Goal: Find specific page/section: Find specific page/section

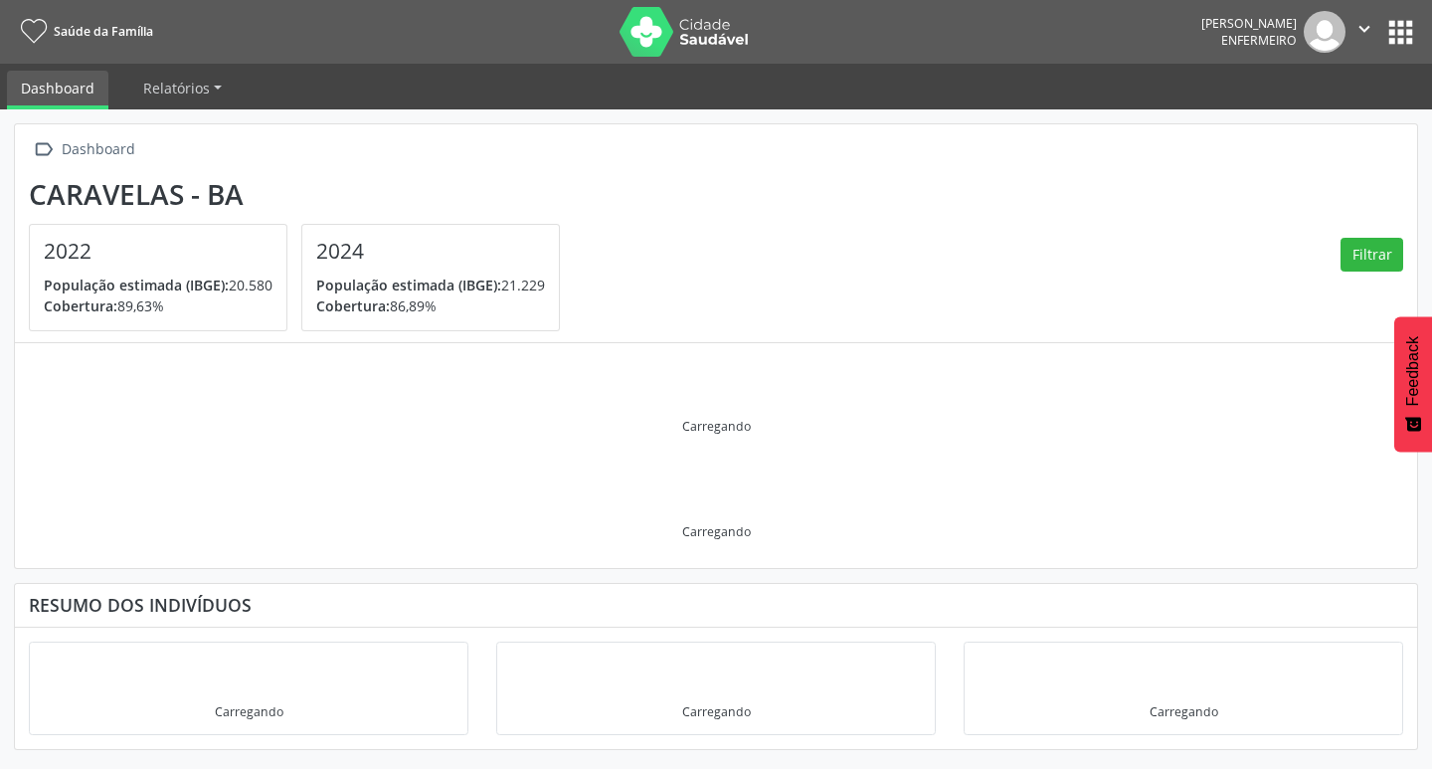
click at [1384, 26] on button "apps" at bounding box center [1401, 32] width 35 height 35
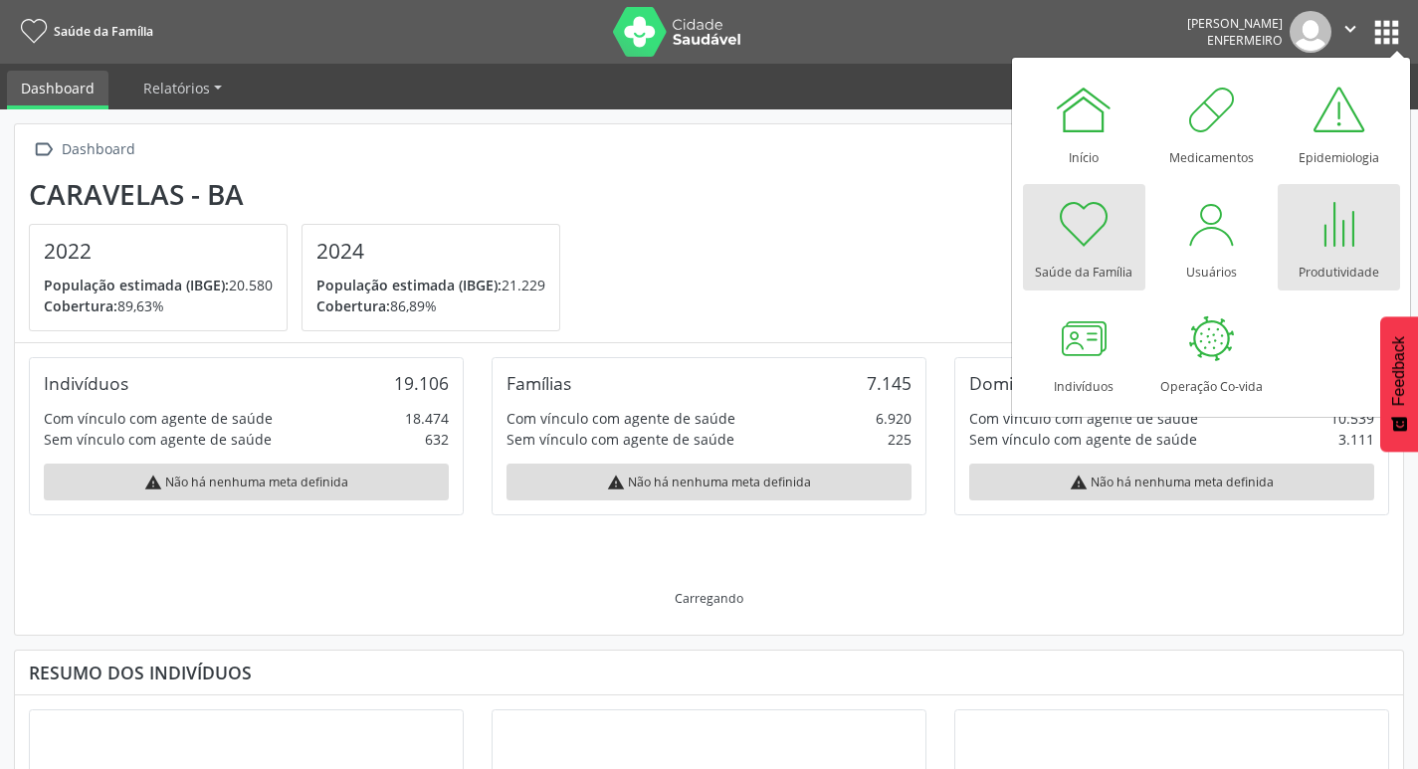
click at [1364, 240] on div at bounding box center [1338, 224] width 60 height 60
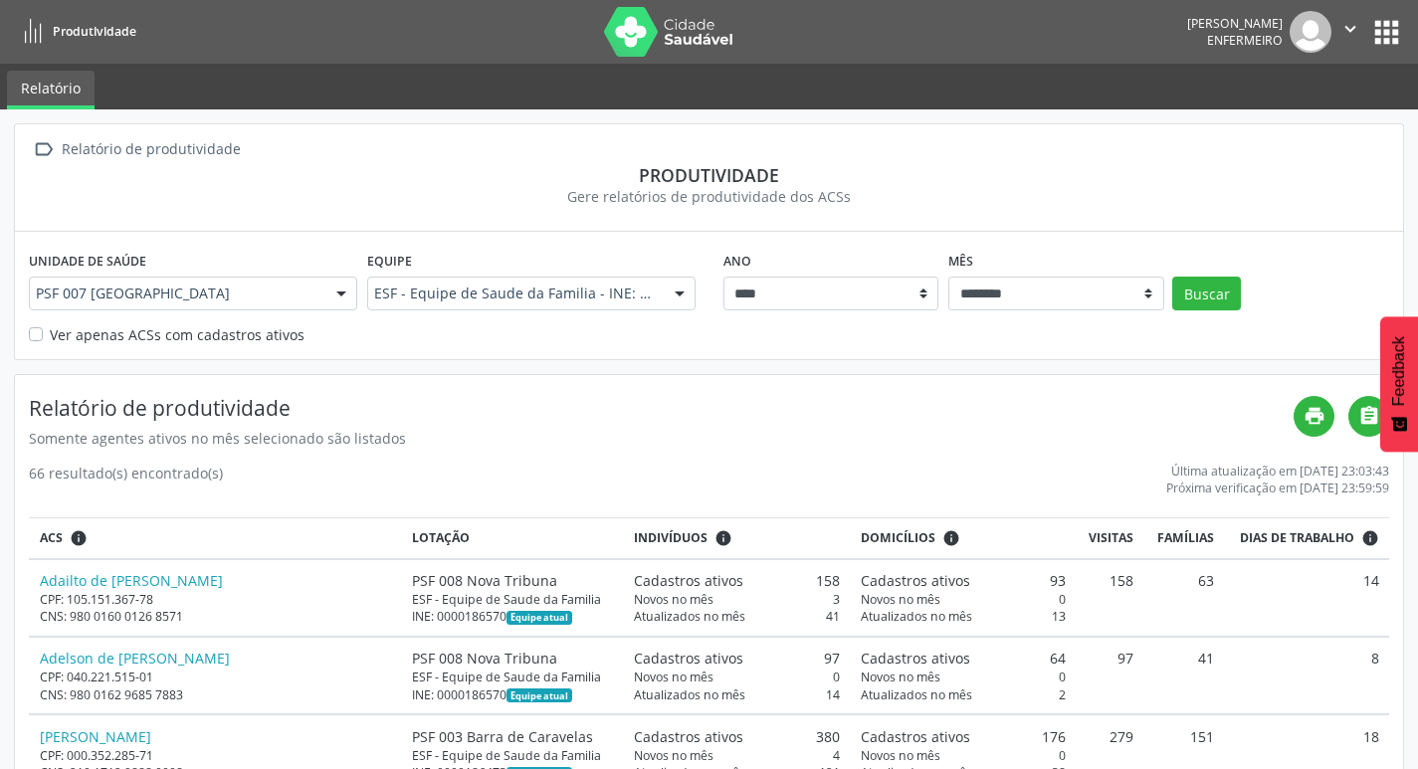
click at [62, 336] on label "Ver apenas ACSs com cadastros ativos" at bounding box center [177, 334] width 255 height 21
click at [1190, 286] on button "Buscar" at bounding box center [1206, 294] width 69 height 34
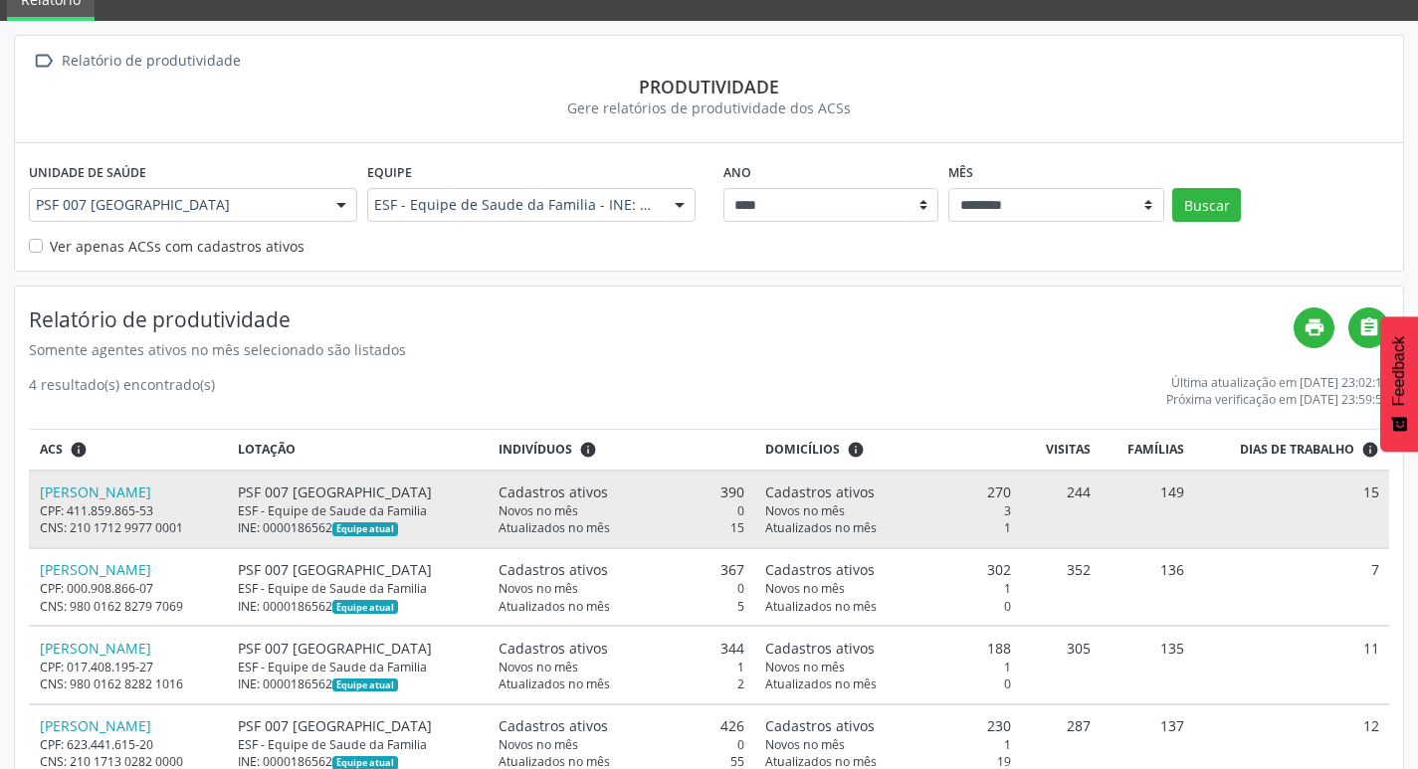
scroll to position [99, 0]
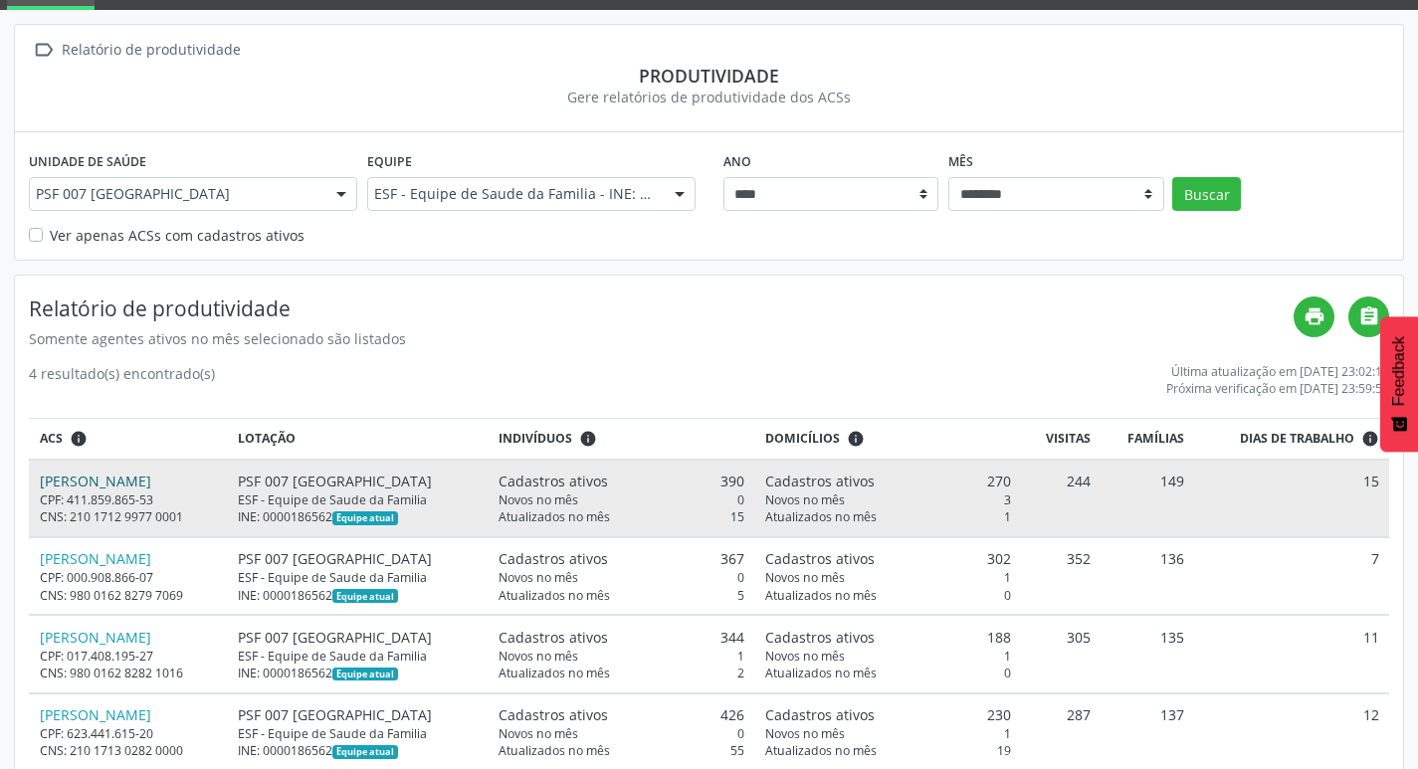
click at [99, 478] on link "[PERSON_NAME]" at bounding box center [95, 481] width 111 height 19
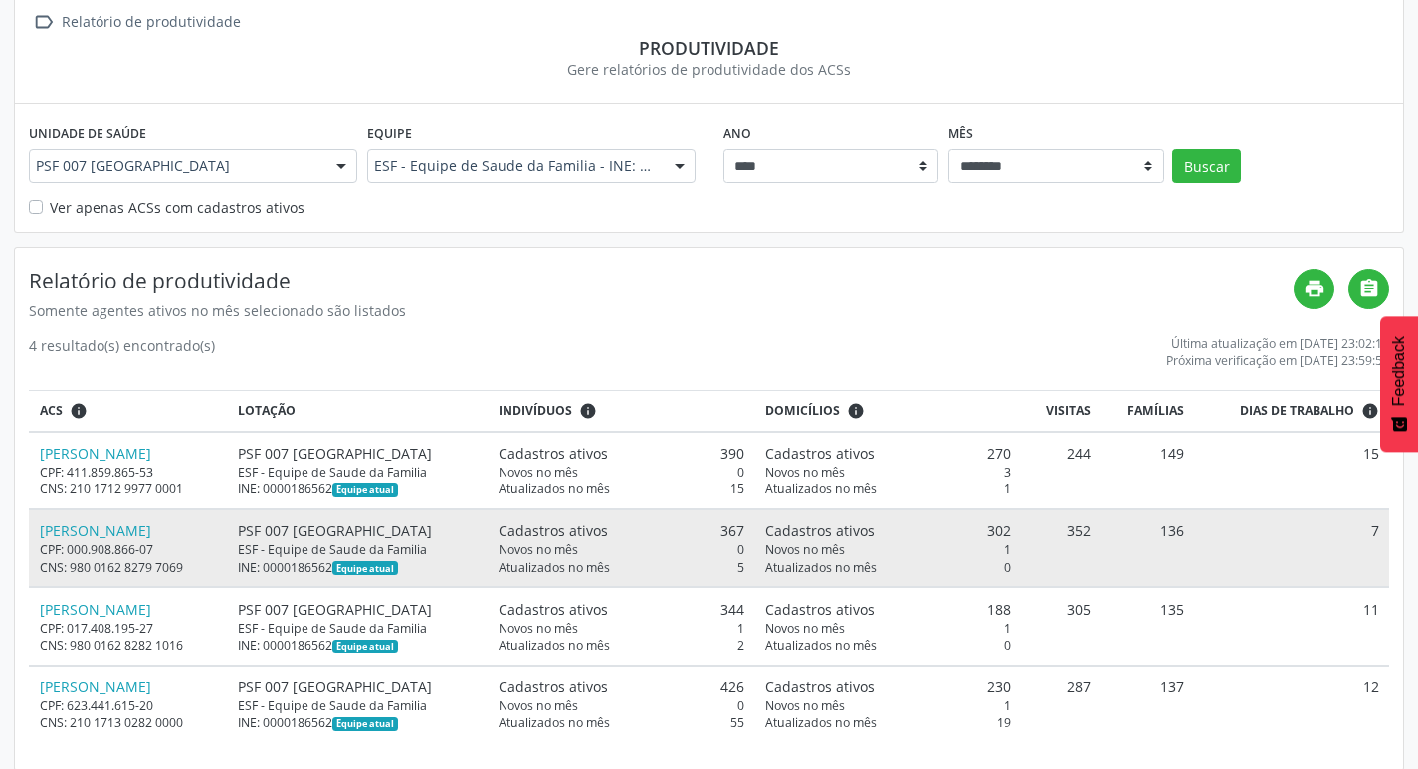
scroll to position [143, 0]
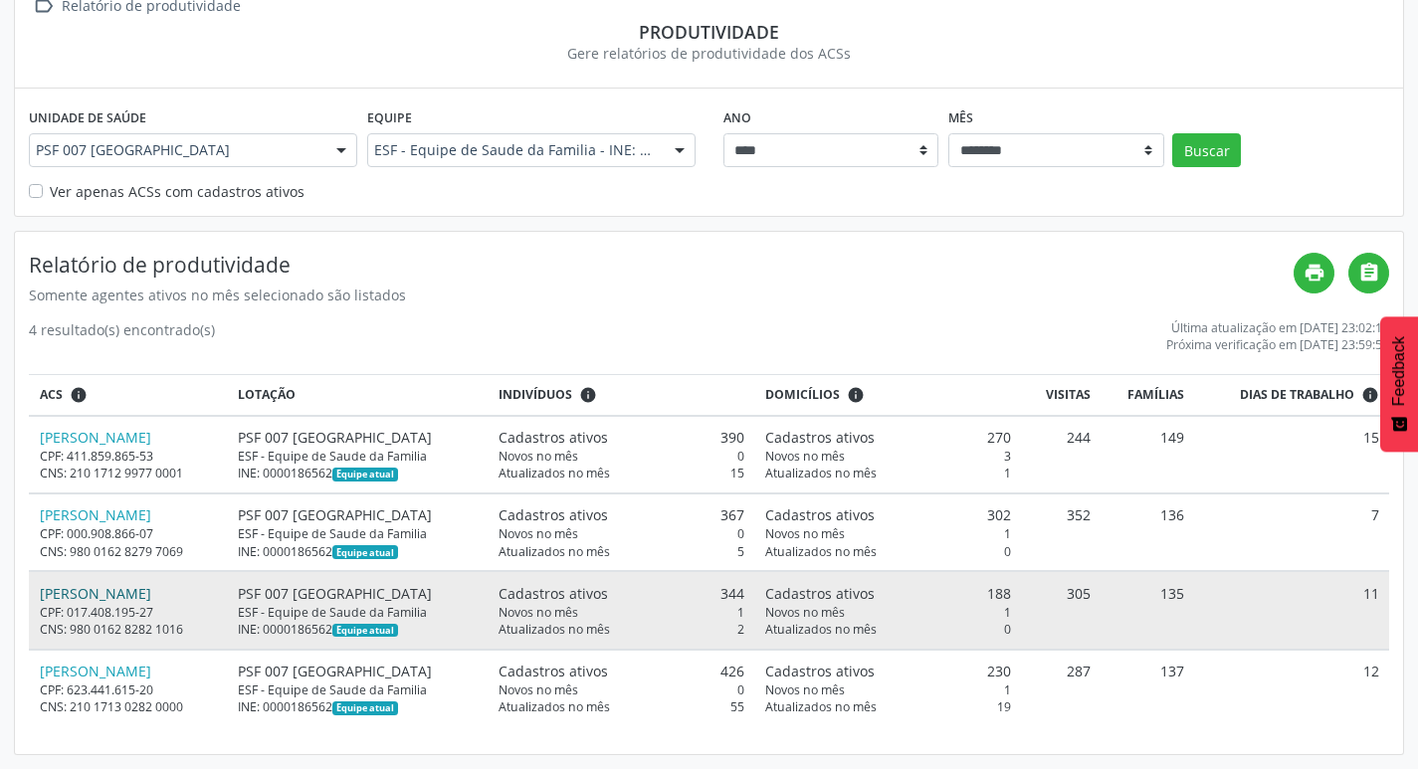
click at [132, 599] on link "[PERSON_NAME]" at bounding box center [95, 593] width 111 height 19
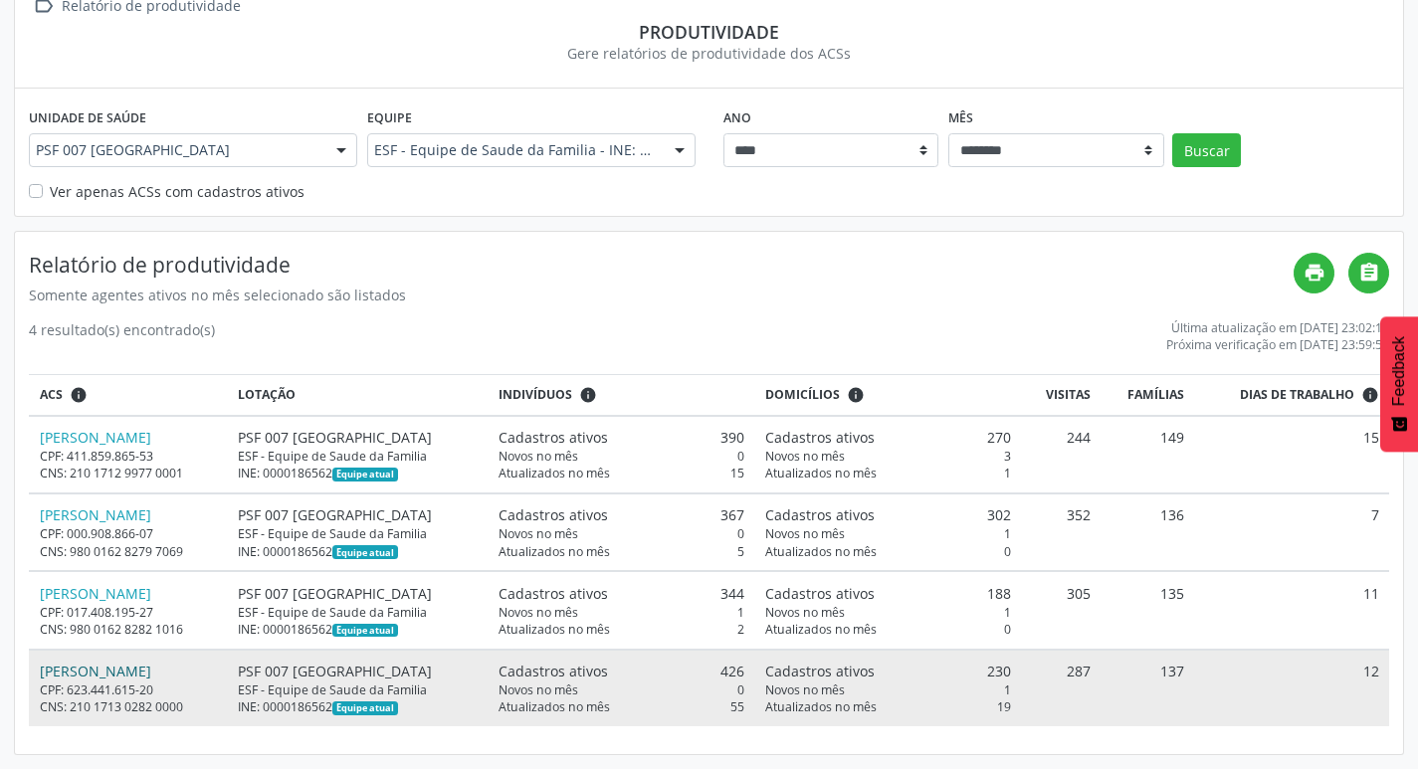
click at [88, 667] on link "[PERSON_NAME]" at bounding box center [95, 671] width 111 height 19
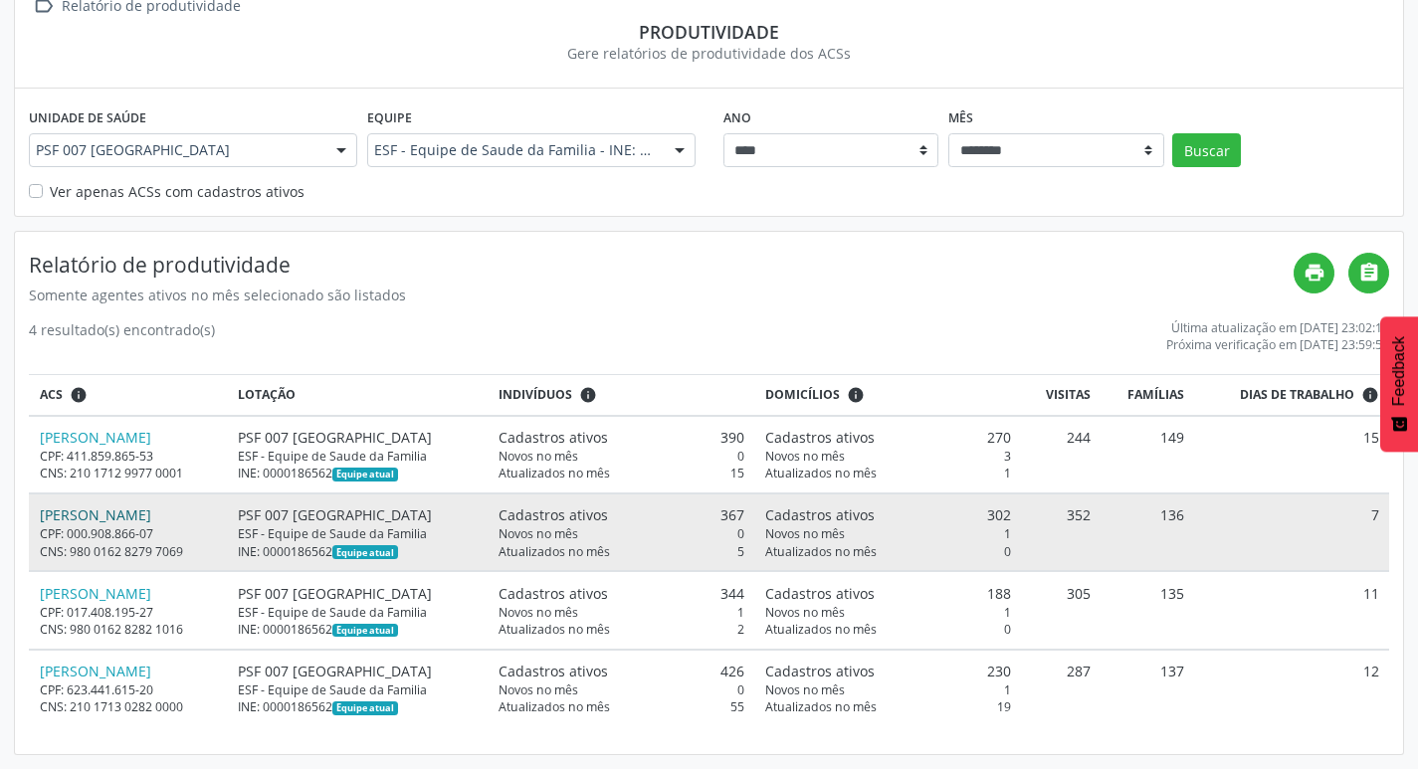
click at [151, 513] on link "[PERSON_NAME]" at bounding box center [95, 514] width 111 height 19
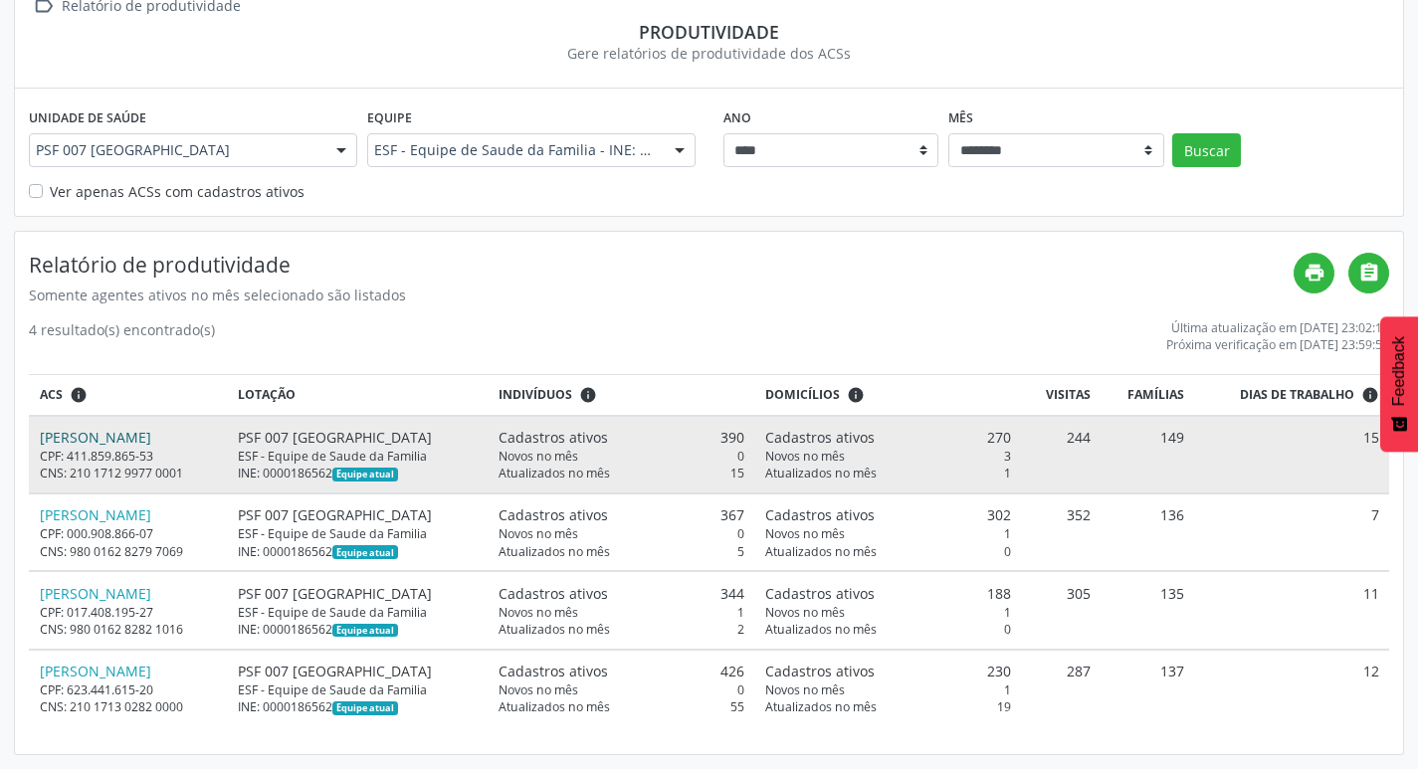
click at [121, 435] on link "[PERSON_NAME]" at bounding box center [95, 437] width 111 height 19
